Goal: Task Accomplishment & Management: Manage account settings

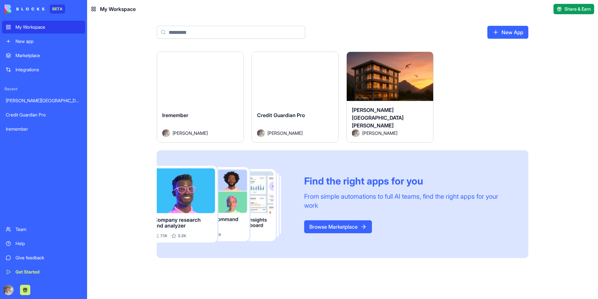
click at [394, 79] on button "Launch" at bounding box center [390, 79] width 48 height 13
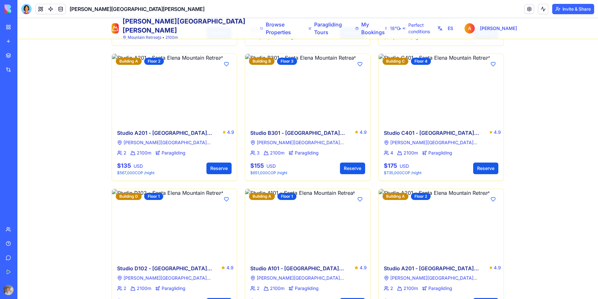
scroll to position [918, 0]
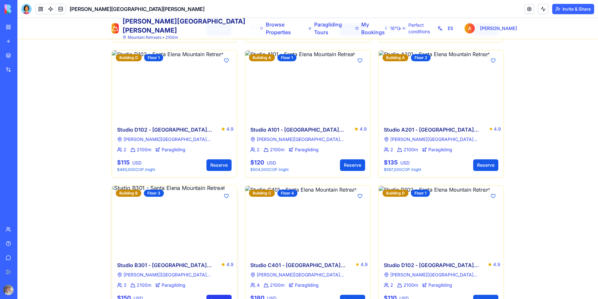
click at [217, 295] on button "Reserve" at bounding box center [218, 301] width 25 height 12
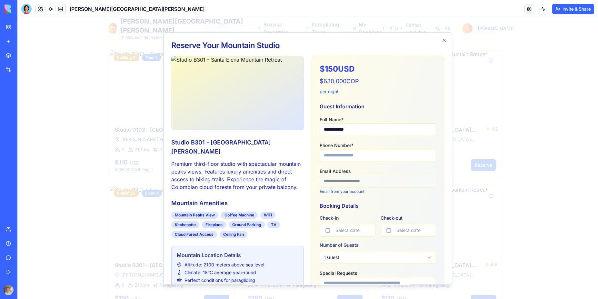
click at [364, 155] on input "Phone Number *" at bounding box center [377, 155] width 116 height 13
type input "**********"
click at [348, 229] on button "Select date" at bounding box center [347, 230] width 56 height 13
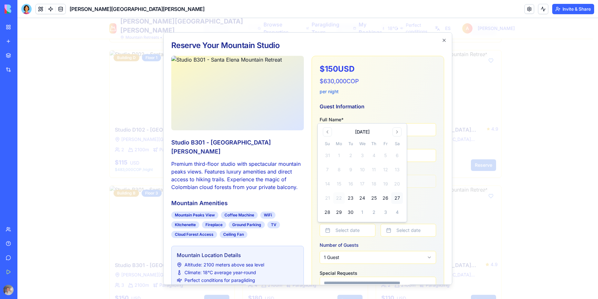
click at [396, 198] on button "27" at bounding box center [397, 198] width 12 height 12
click at [409, 230] on button "Select date" at bounding box center [408, 230] width 56 height 13
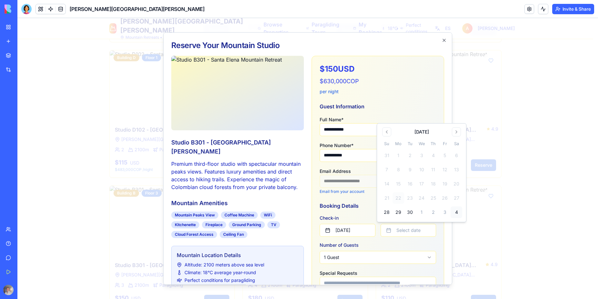
click at [457, 214] on button "4" at bounding box center [456, 212] width 12 height 12
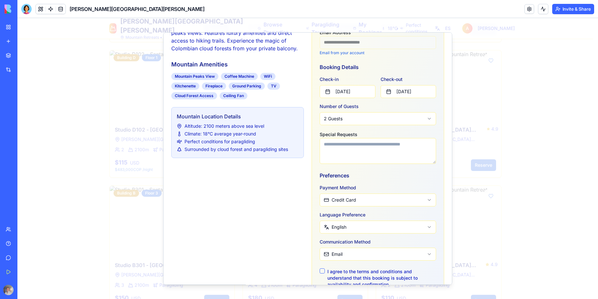
scroll to position [155, 0]
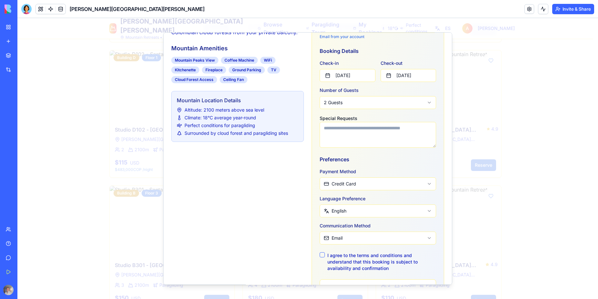
click at [319, 254] on button "I agree to the terms and conditions and understand that this booking is subject…" at bounding box center [321, 254] width 5 height 5
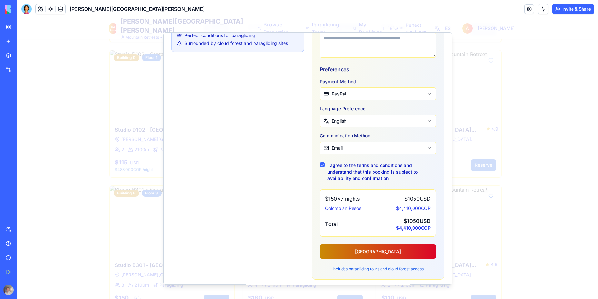
scroll to position [247, 0]
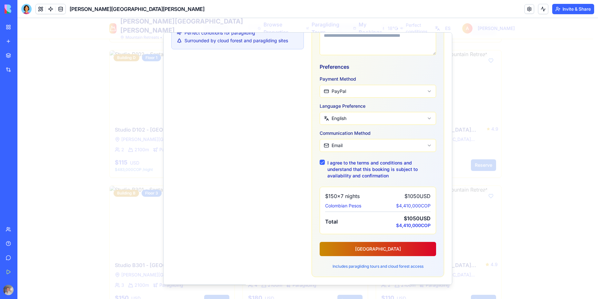
click at [375, 249] on button "[GEOGRAPHIC_DATA]" at bounding box center [377, 249] width 116 height 14
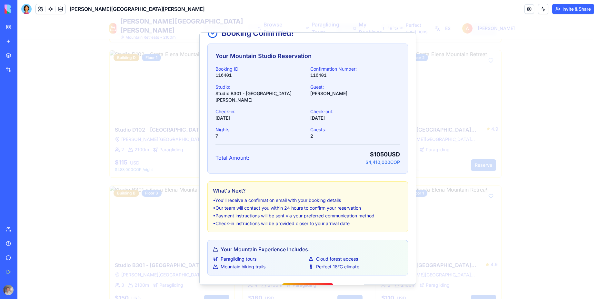
scroll to position [31, 0]
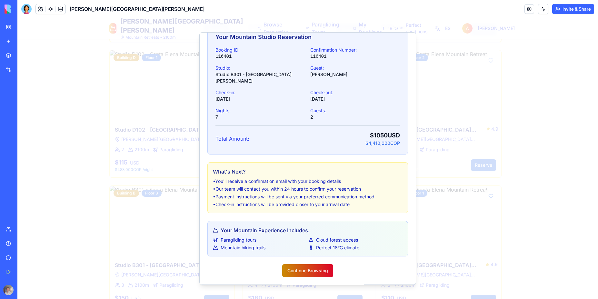
click at [307, 275] on button "Continue Browsing" at bounding box center [307, 270] width 51 height 13
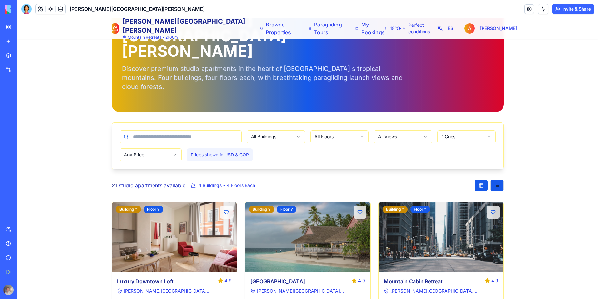
scroll to position [0, 0]
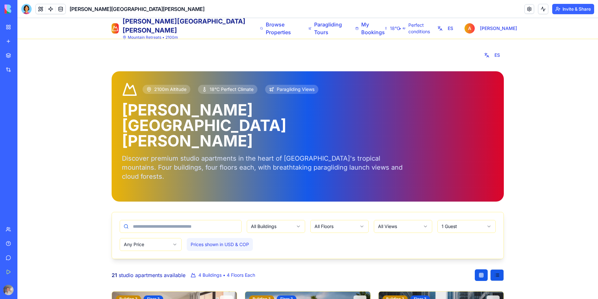
click at [295, 92] on span "Paragliding Views" at bounding box center [296, 89] width 38 height 6
click at [296, 91] on span "Paragliding Views" at bounding box center [296, 89] width 38 height 6
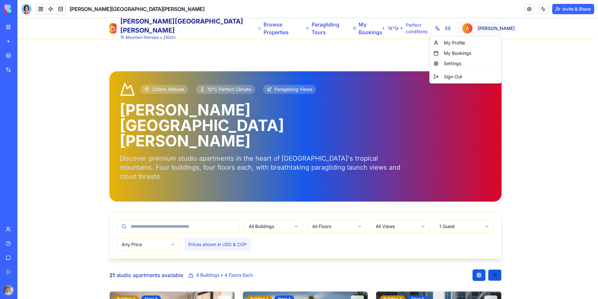
click at [456, 77] on div "Sign Out" at bounding box center [465, 77] width 69 height 10
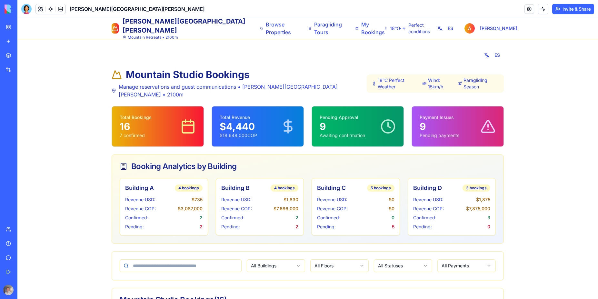
click at [367, 127] on div "Pending Approval 9 Awaiting confirmation" at bounding box center [357, 126] width 76 height 24
click at [266, 34] on span "Browse Properties" at bounding box center [279, 28] width 27 height 15
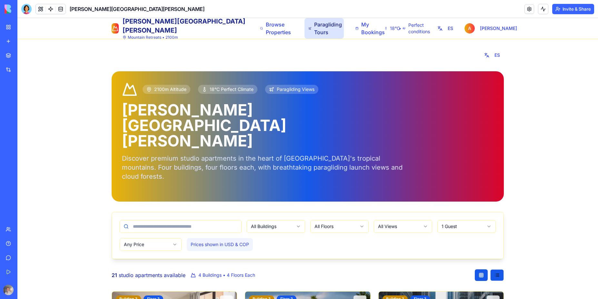
click at [314, 30] on span "Paragliding Tours" at bounding box center [327, 28] width 26 height 15
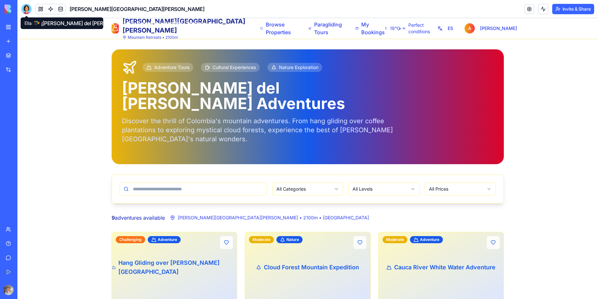
click at [25, 9] on div at bounding box center [26, 9] width 10 height 10
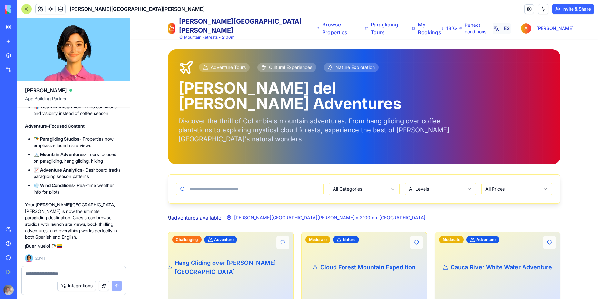
click at [510, 30] on button "ES" at bounding box center [501, 29] width 18 height 12
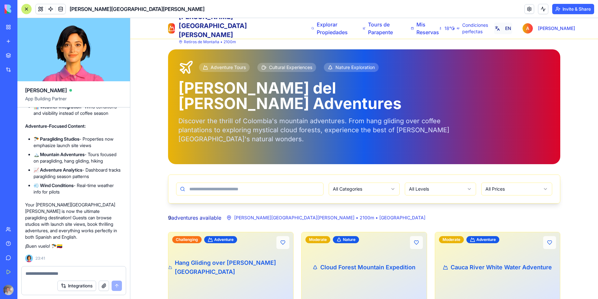
click at [512, 33] on button "EN" at bounding box center [503, 29] width 18 height 12
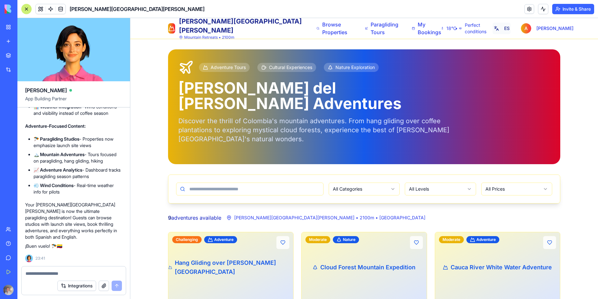
click at [510, 33] on button "ES" at bounding box center [501, 29] width 18 height 12
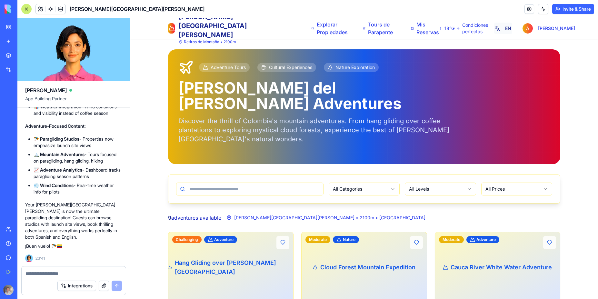
click at [512, 33] on button "EN" at bounding box center [503, 29] width 18 height 12
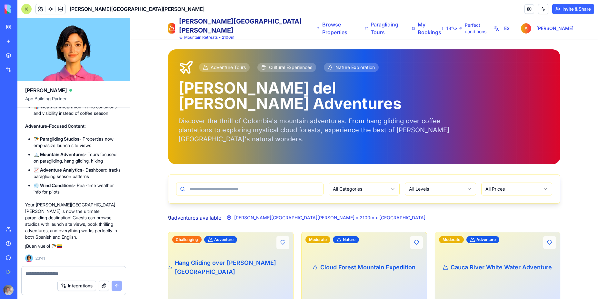
click at [24, 27] on div "My Workspace" at bounding box center [19, 27] width 8 height 6
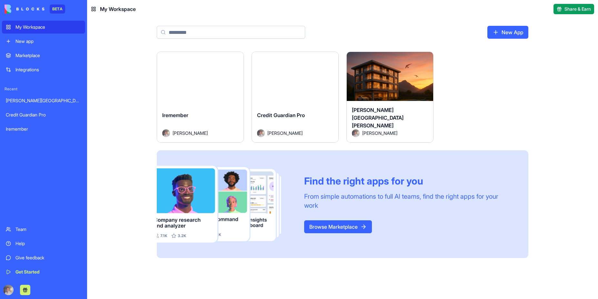
click at [194, 79] on button "Launch" at bounding box center [200, 79] width 48 height 13
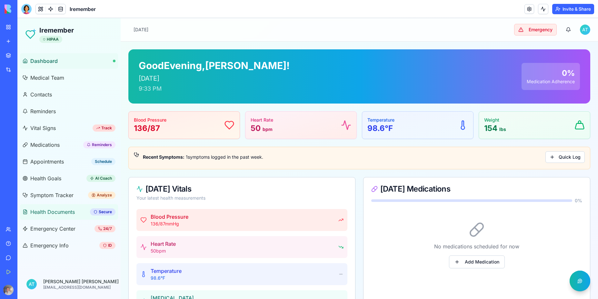
click at [70, 210] on span "Health Documents" at bounding box center [52, 212] width 44 height 8
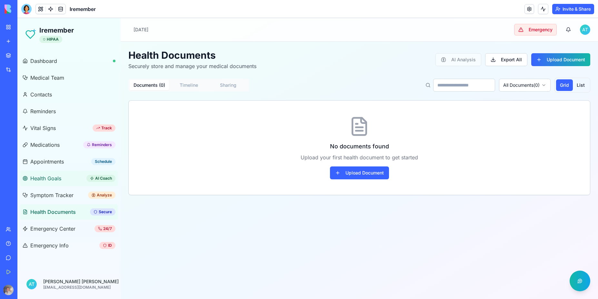
click at [56, 180] on span "Health Goals" at bounding box center [45, 178] width 31 height 8
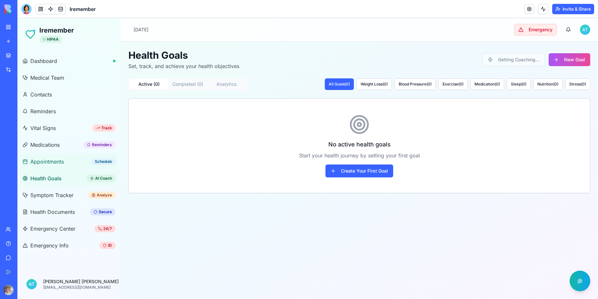
click at [53, 163] on span "Appointments" at bounding box center [47, 162] width 34 height 8
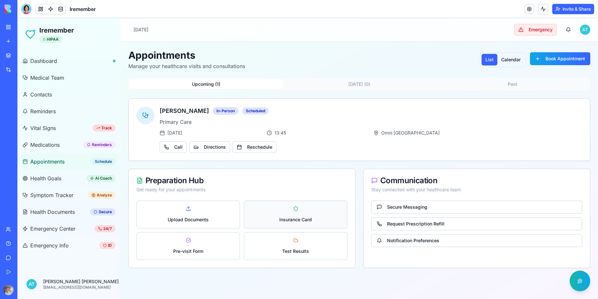
click at [296, 211] on button "Insurance Card" at bounding box center [295, 214] width 103 height 28
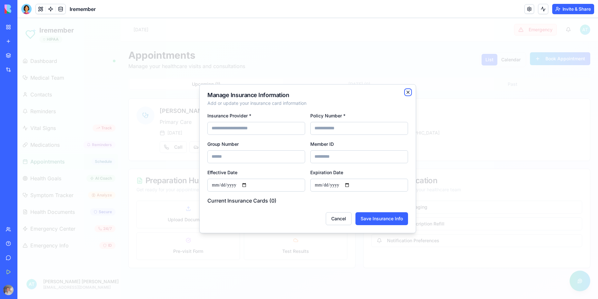
click at [409, 91] on icon "button" at bounding box center [407, 92] width 5 height 5
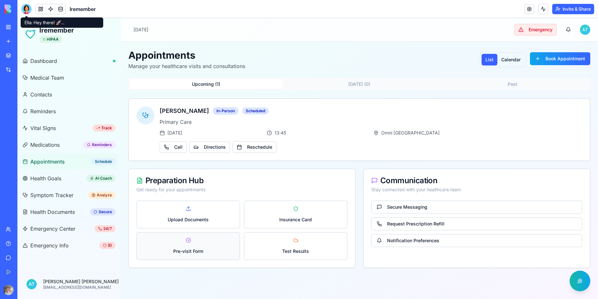
click at [189, 241] on button "Pre-visit Form" at bounding box center [187, 246] width 103 height 28
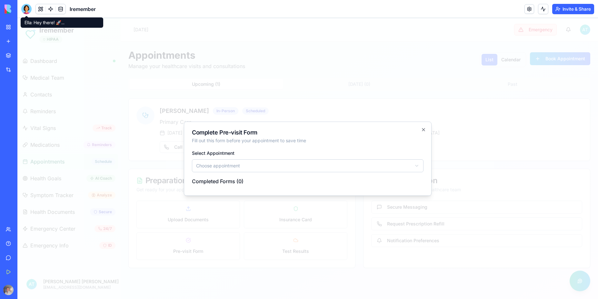
click at [234, 166] on body "Iremember HIPAA Dashboard Medical Team Contacts Reminders Vital Signs Track Med…" at bounding box center [307, 158] width 580 height 281
click at [236, 184] on h4 "Completed Forms ( 0 )" at bounding box center [307, 181] width 231 height 8
click at [423, 129] on icon "button" at bounding box center [423, 129] width 3 height 3
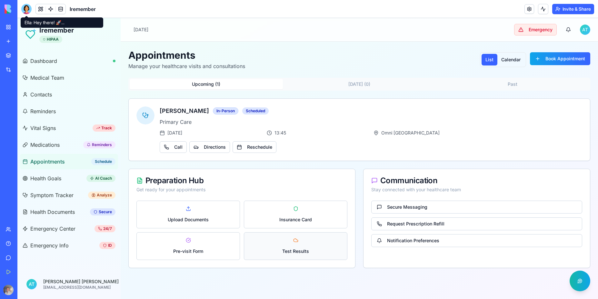
click at [294, 239] on button "Test Results" at bounding box center [295, 246] width 103 height 28
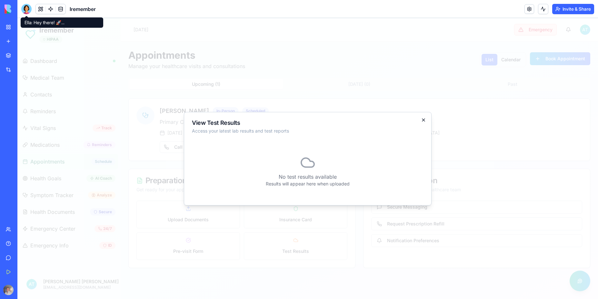
click at [424, 122] on icon "button" at bounding box center [423, 119] width 5 height 5
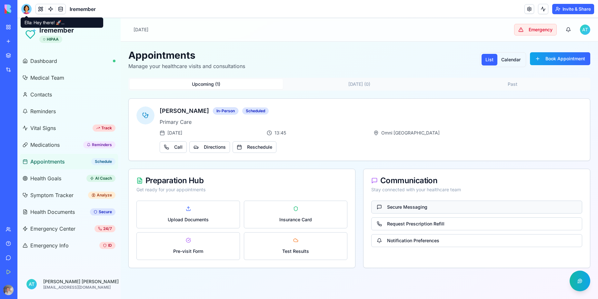
click at [404, 205] on button "Secure Messaging" at bounding box center [476, 206] width 211 height 13
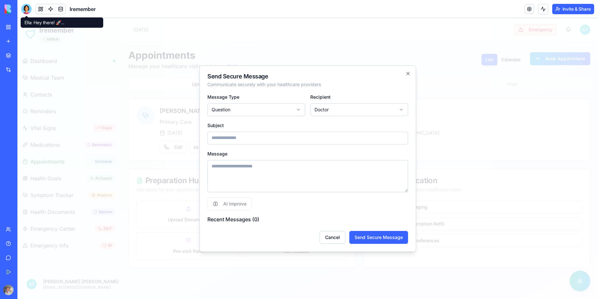
click at [299, 140] on input at bounding box center [307, 138] width 200 height 13
click at [284, 170] on textarea at bounding box center [307, 176] width 200 height 32
click at [408, 73] on icon "button" at bounding box center [407, 73] width 3 height 3
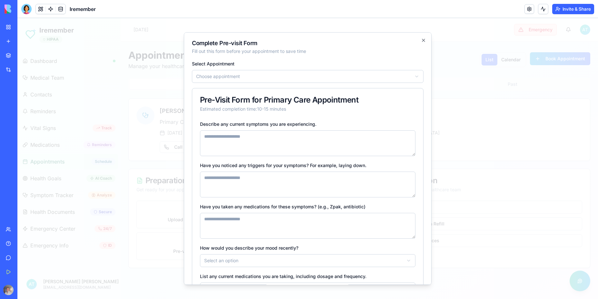
click at [255, 76] on body "Iremember HIPAA Dashboard Medical Team Contacts Reminders Vital Signs Track Med…" at bounding box center [307, 158] width 580 height 281
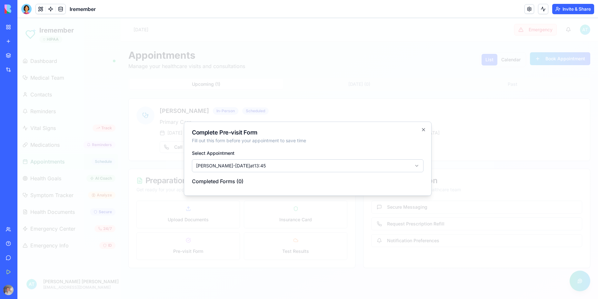
click at [236, 184] on h4 "Completed Forms ( 0 )" at bounding box center [307, 181] width 231 height 8
click at [253, 164] on body "Iremember HIPAA Dashboard Medical Team Contacts Reminders Vital Signs Track Med…" at bounding box center [307, 158] width 580 height 281
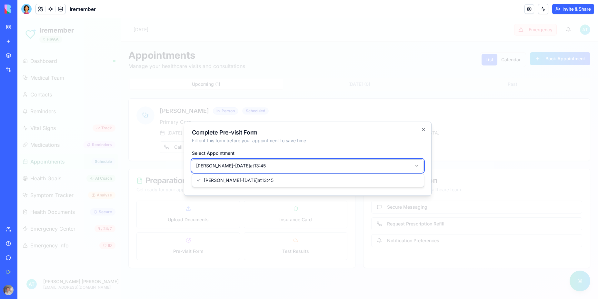
click at [250, 167] on body "Iremember HIPAA Dashboard Medical Team Contacts Reminders Vital Signs Track Med…" at bounding box center [307, 158] width 580 height 281
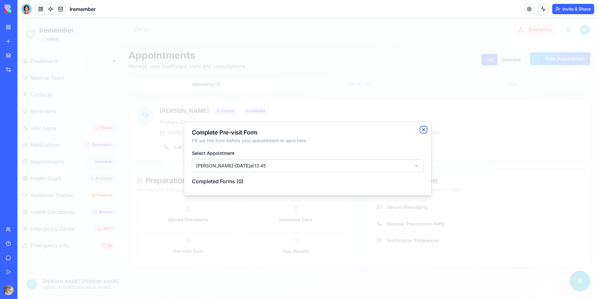
click at [425, 128] on icon "button" at bounding box center [423, 129] width 5 height 5
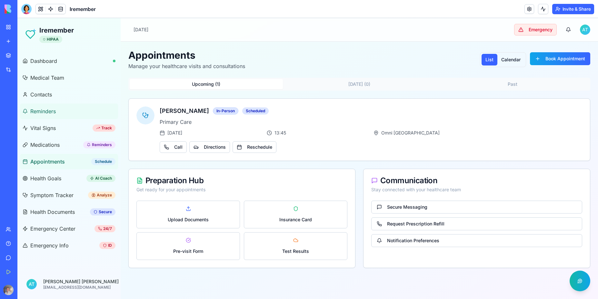
click at [36, 113] on span "Reminders" at bounding box center [42, 111] width 25 height 8
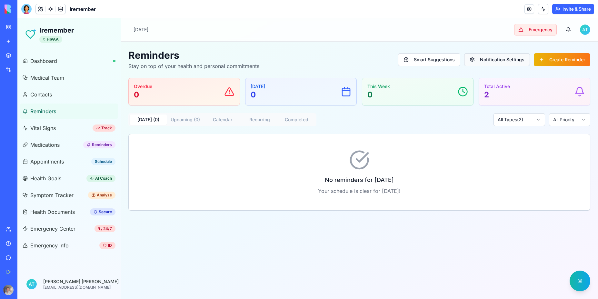
click at [505, 61] on button "Notification Settings" at bounding box center [497, 59] width 66 height 13
click at [498, 60] on button "Notification Settings" at bounding box center [497, 59] width 66 height 13
click at [427, 62] on button "Smart Suggestions" at bounding box center [429, 59] width 62 height 13
click at [44, 129] on span "Vital Signs" at bounding box center [42, 128] width 25 height 8
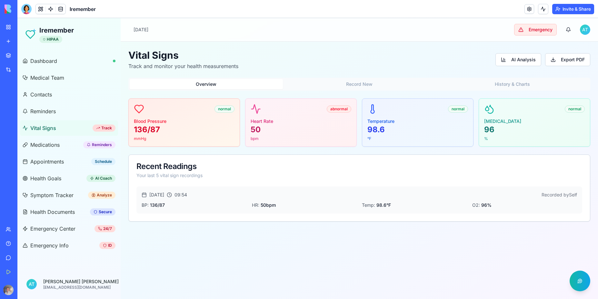
click at [45, 129] on span "Vital Signs" at bounding box center [43, 128] width 26 height 8
click at [525, 84] on button "History & Charts" at bounding box center [511, 84] width 153 height 10
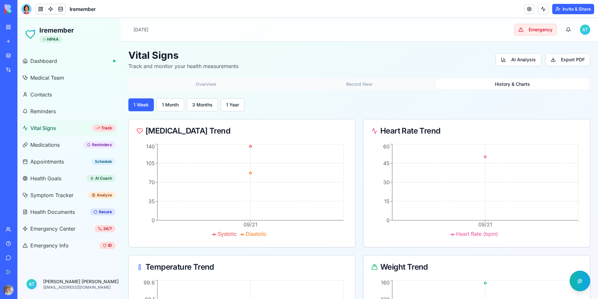
click at [358, 87] on button "Record New" at bounding box center [359, 84] width 153 height 10
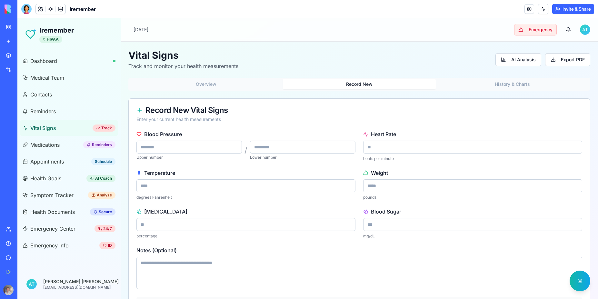
click at [185, 148] on input "number" at bounding box center [188, 147] width 105 height 13
click at [43, 143] on span "Medications" at bounding box center [44, 145] width 29 height 8
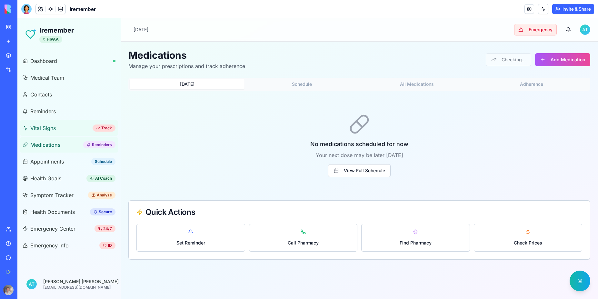
click at [47, 129] on span "Vital Signs" at bounding box center [42, 128] width 25 height 8
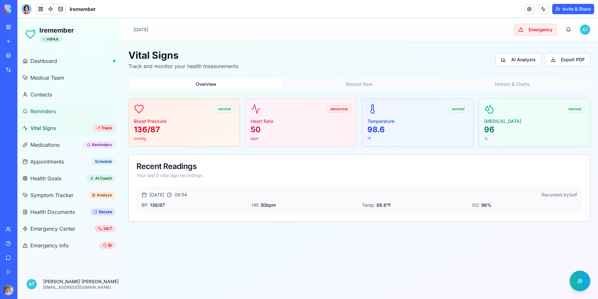
click at [42, 113] on span "Reminders" at bounding box center [42, 111] width 25 height 8
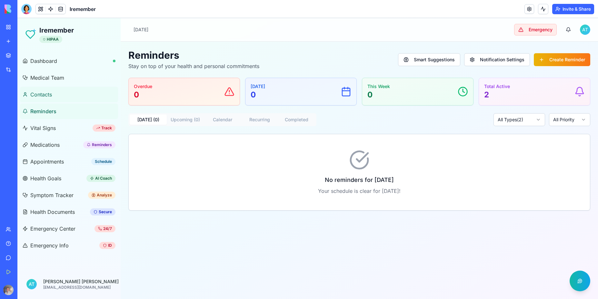
click at [44, 99] on link "Contacts" at bounding box center [69, 94] width 98 height 15
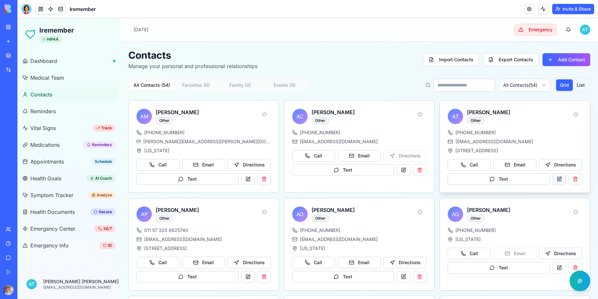
click at [552, 180] on button at bounding box center [559, 179] width 14 height 12
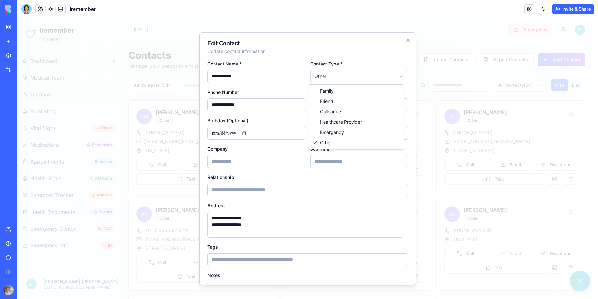
click at [255, 108] on input "**********" at bounding box center [256, 104] width 98 height 13
type input "**********"
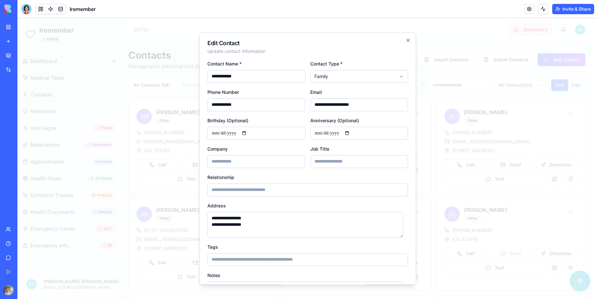
click at [229, 133] on input "date" at bounding box center [256, 133] width 98 height 13
click at [214, 130] on input "date" at bounding box center [256, 133] width 98 height 13
type input "**********"
click at [254, 161] on input at bounding box center [256, 161] width 98 height 13
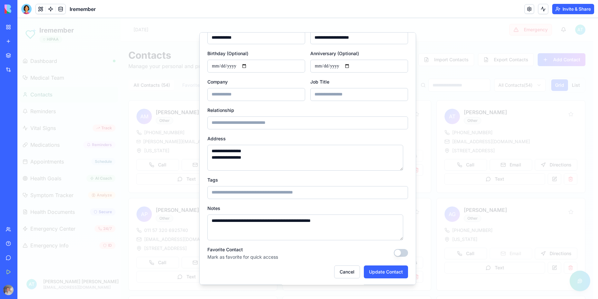
scroll to position [68, 0]
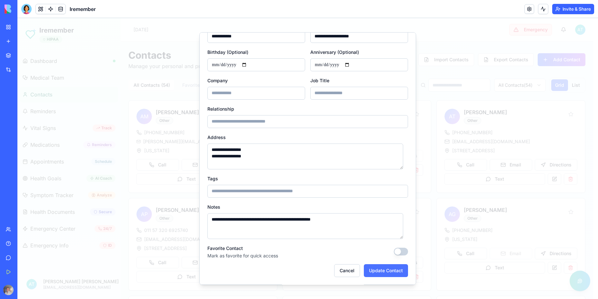
click at [385, 272] on button "Update Contact" at bounding box center [386, 270] width 44 height 13
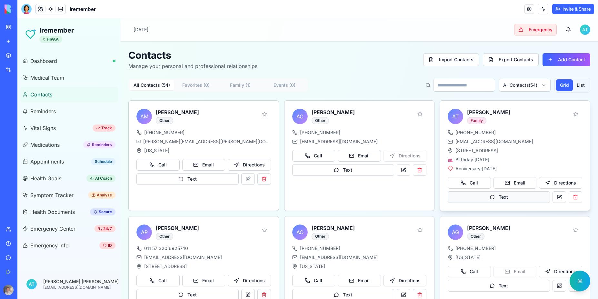
click at [498, 197] on button "Text" at bounding box center [498, 197] width 102 height 12
click at [511, 182] on button "Email" at bounding box center [514, 183] width 43 height 12
click at [561, 182] on button "Directions" at bounding box center [560, 183] width 43 height 12
